Goal: Information Seeking & Learning: Learn about a topic

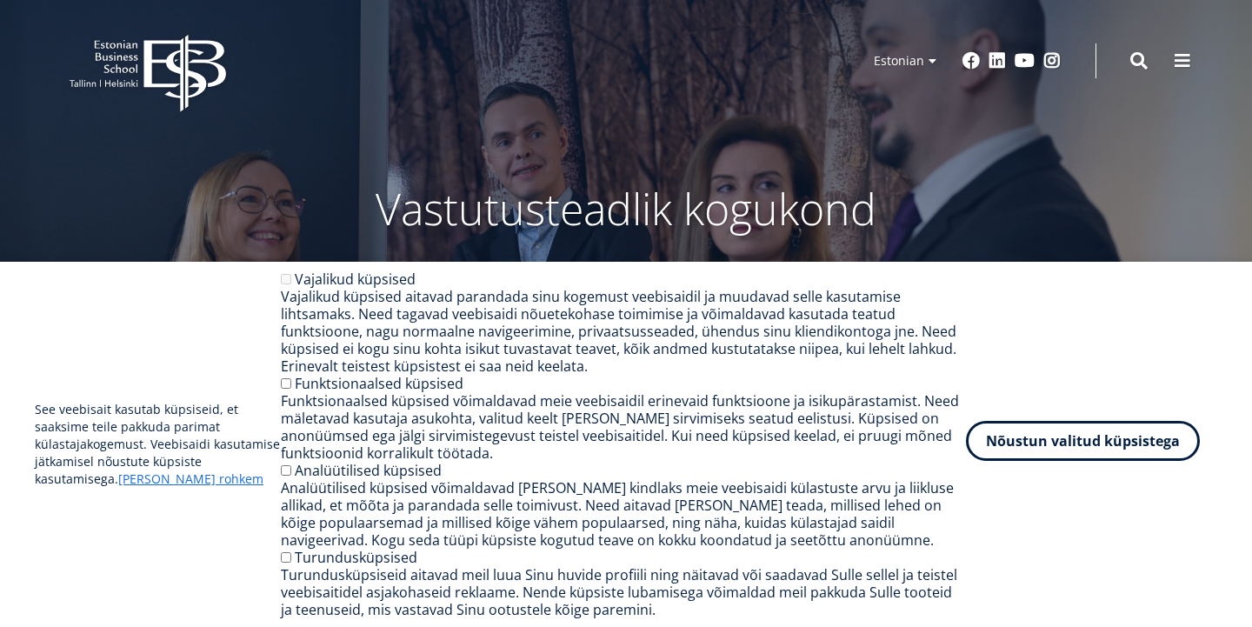
click at [1052, 446] on button "Nõustun valitud küpsistega" at bounding box center [1083, 441] width 234 height 40
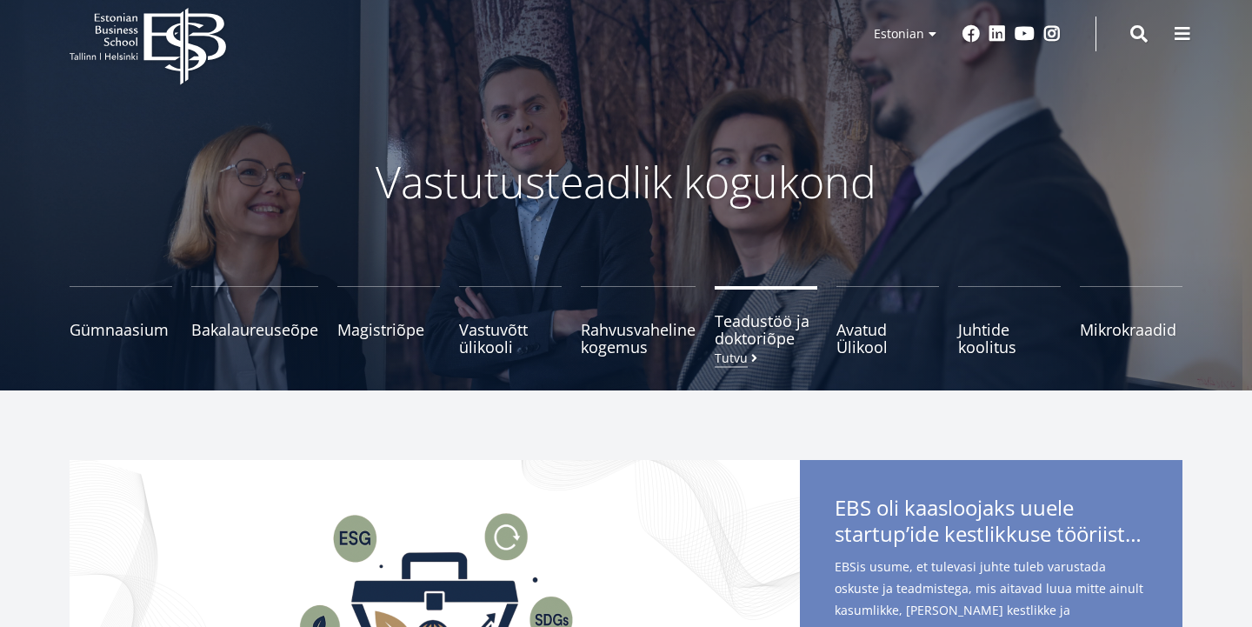
scroll to position [28, 0]
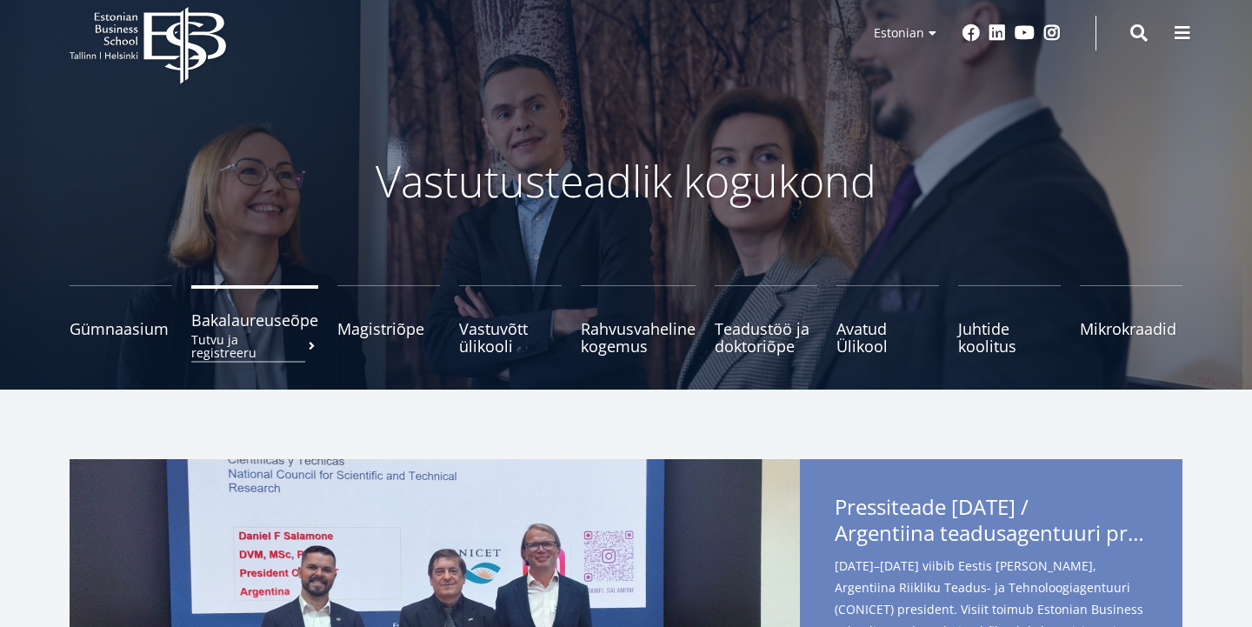
click at [246, 322] on span "Bakalaureuseõpe Tutvu ja registreeru" at bounding box center [254, 319] width 127 height 17
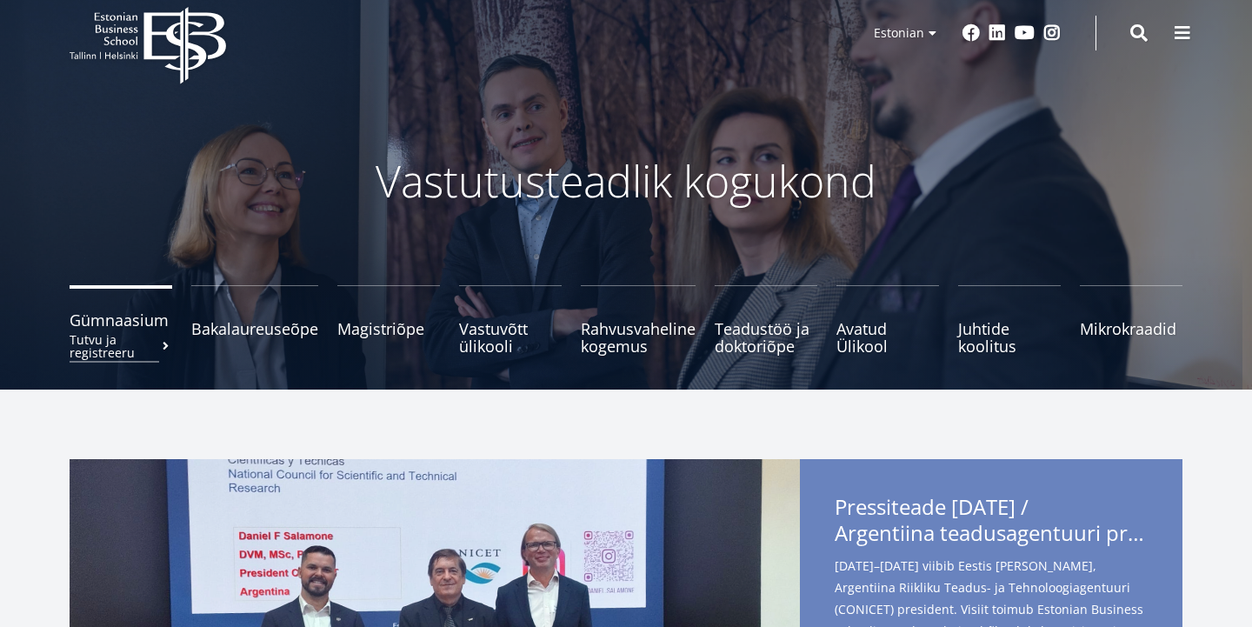
click at [96, 333] on small "Tutvu ja registreeru" at bounding box center [121, 346] width 103 height 26
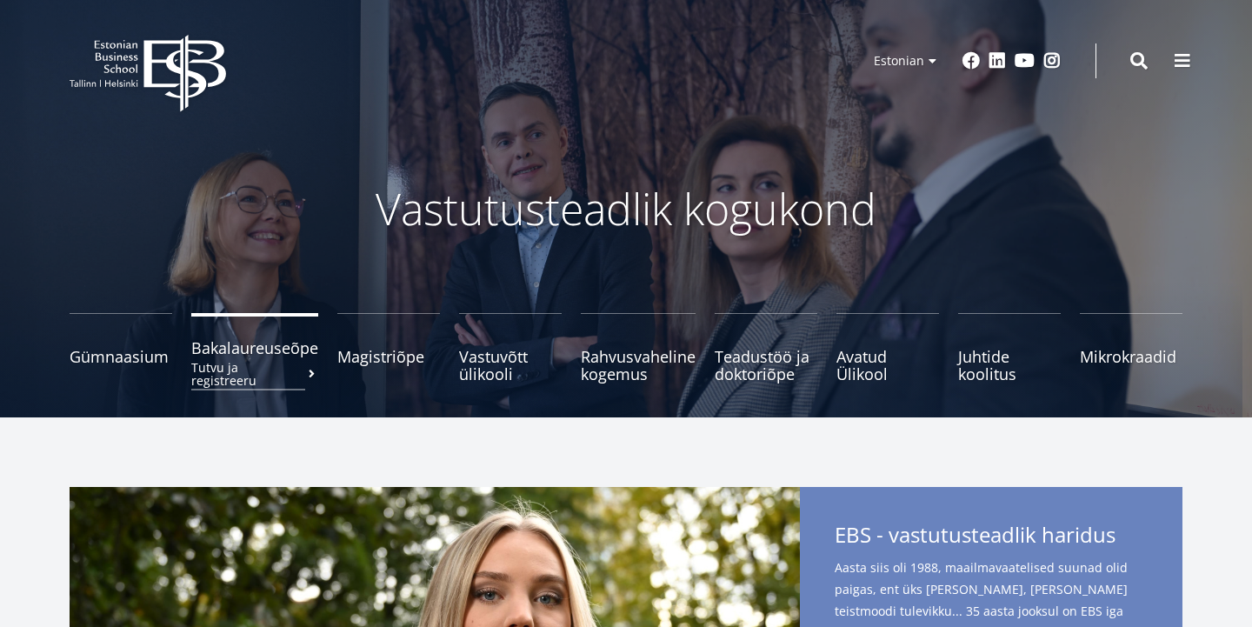
click at [266, 355] on span "Bakalaureuseõpe Tutvu ja registreeru" at bounding box center [254, 347] width 127 height 17
